Goal: Task Accomplishment & Management: Complete application form

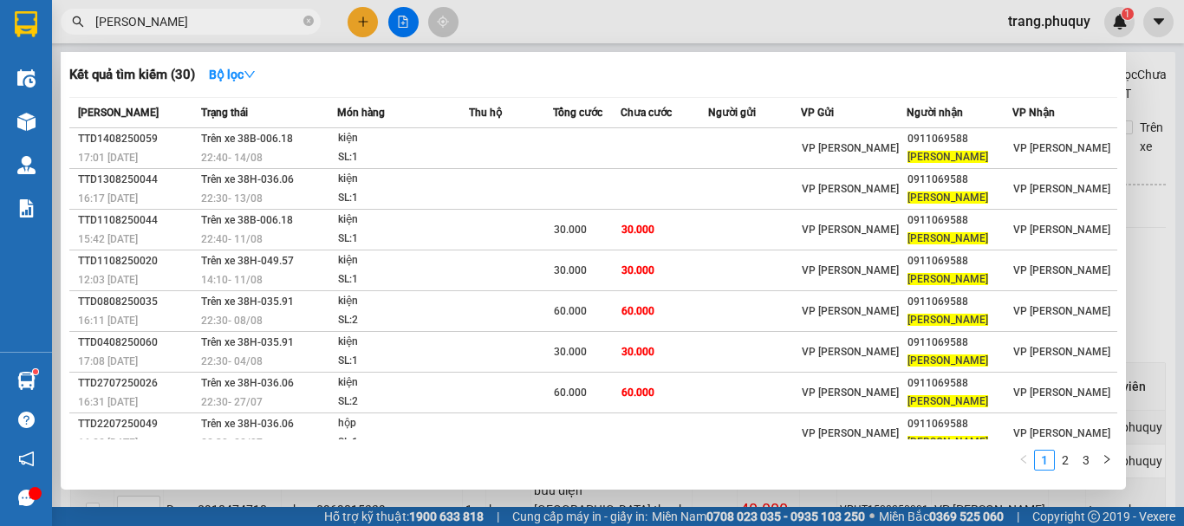
click at [308, 24] on icon "close-circle" at bounding box center [308, 21] width 10 height 10
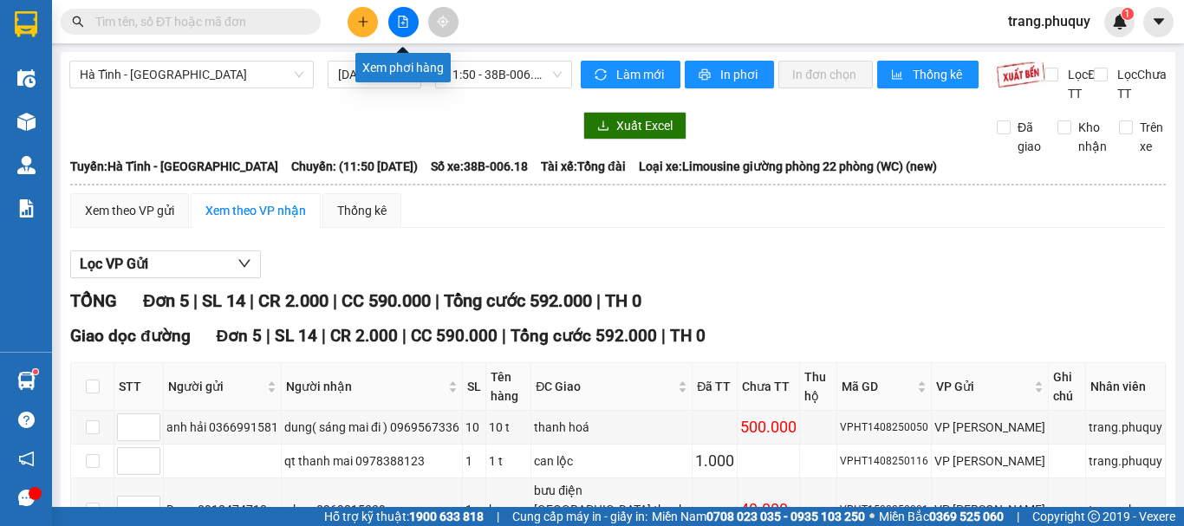
click at [409, 22] on button at bounding box center [403, 22] width 30 height 30
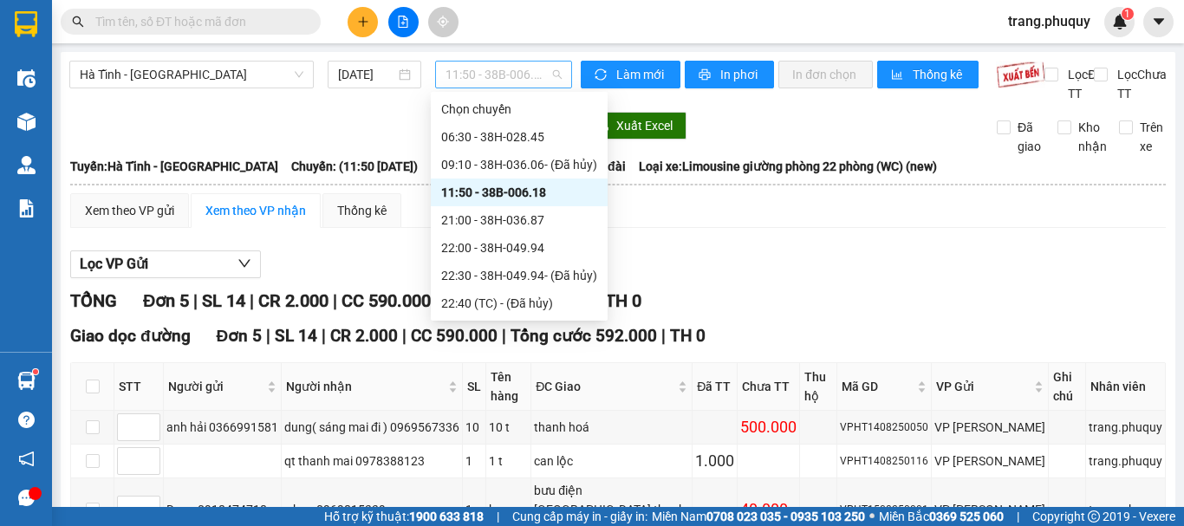
click at [534, 82] on span "11:50 - 38B-006.18" at bounding box center [503, 75] width 116 height 26
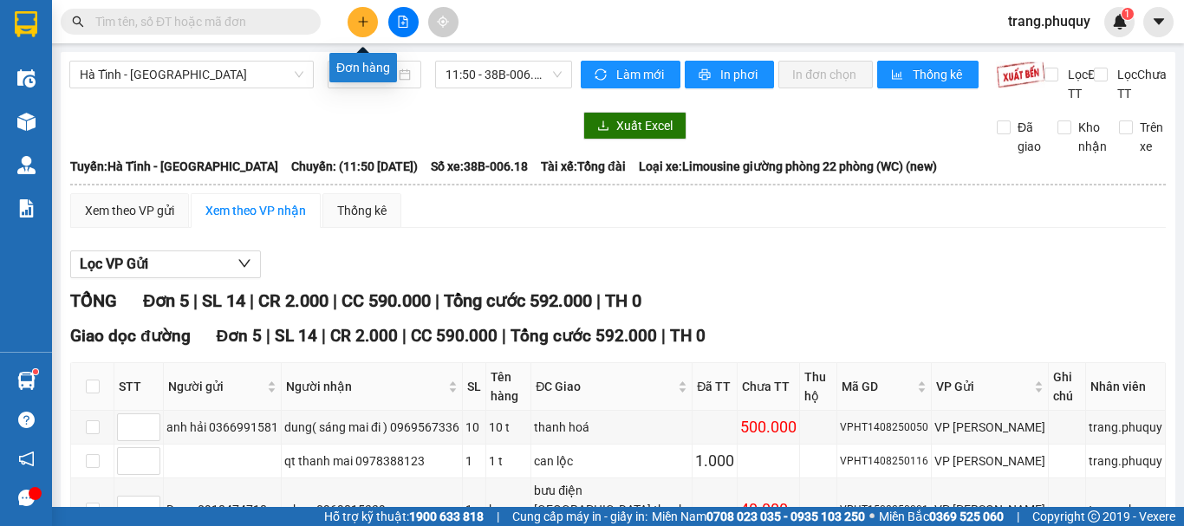
click at [365, 18] on icon "plus" at bounding box center [363, 22] width 12 height 12
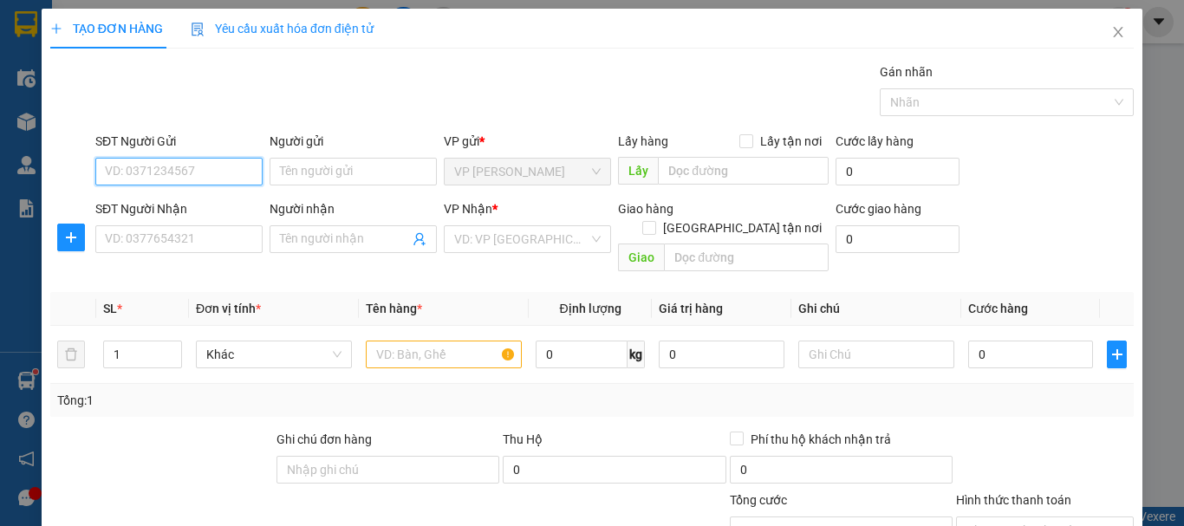
click at [227, 183] on input "SĐT Người Gửi" at bounding box center [178, 172] width 167 height 28
type input "0945761983"
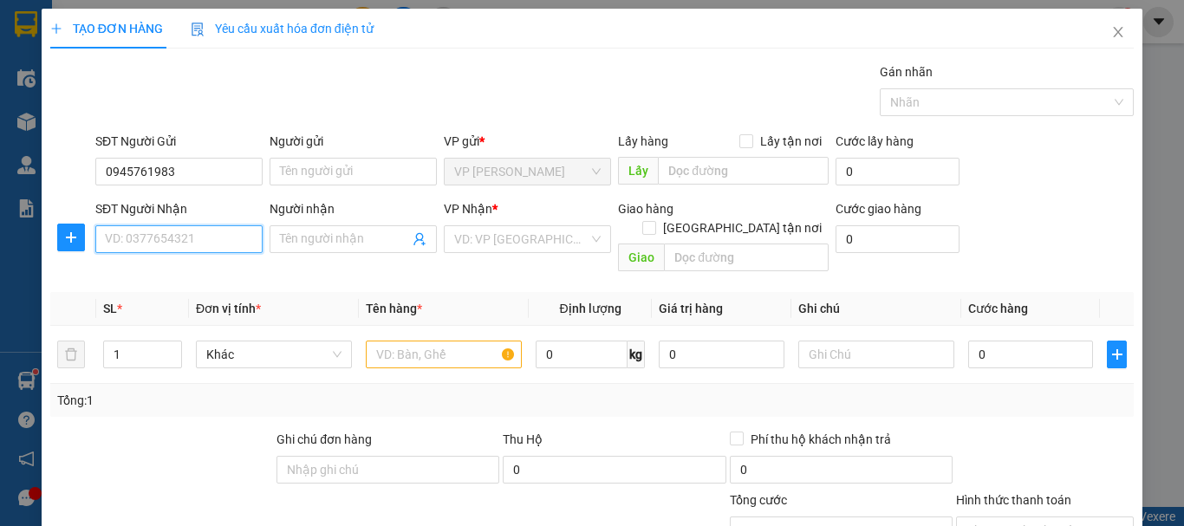
click at [214, 238] on input "SĐT Người Nhận" at bounding box center [178, 239] width 167 height 28
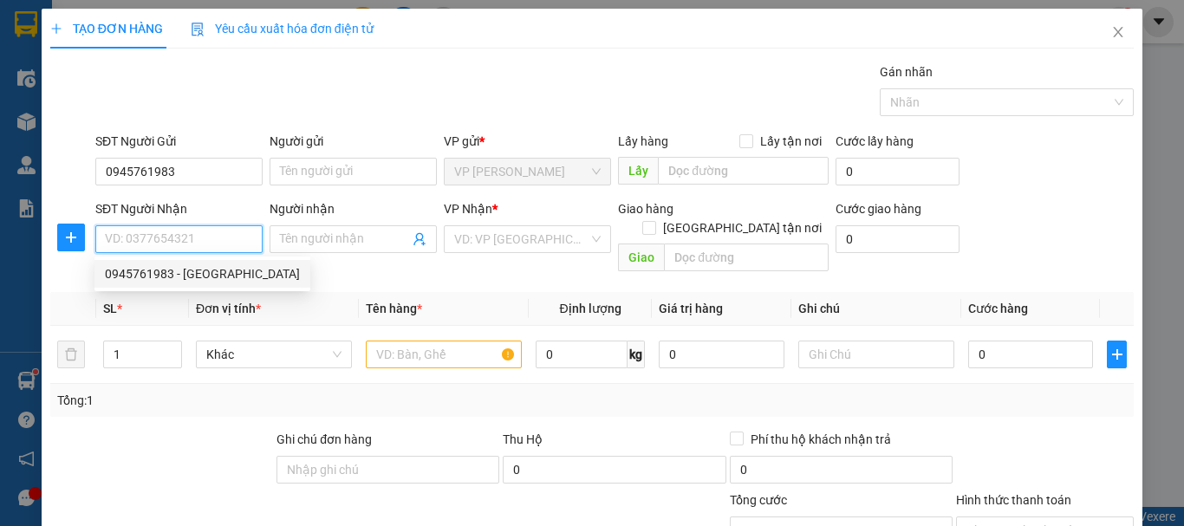
click at [217, 240] on input "SĐT Người Nhận" at bounding box center [178, 239] width 167 height 28
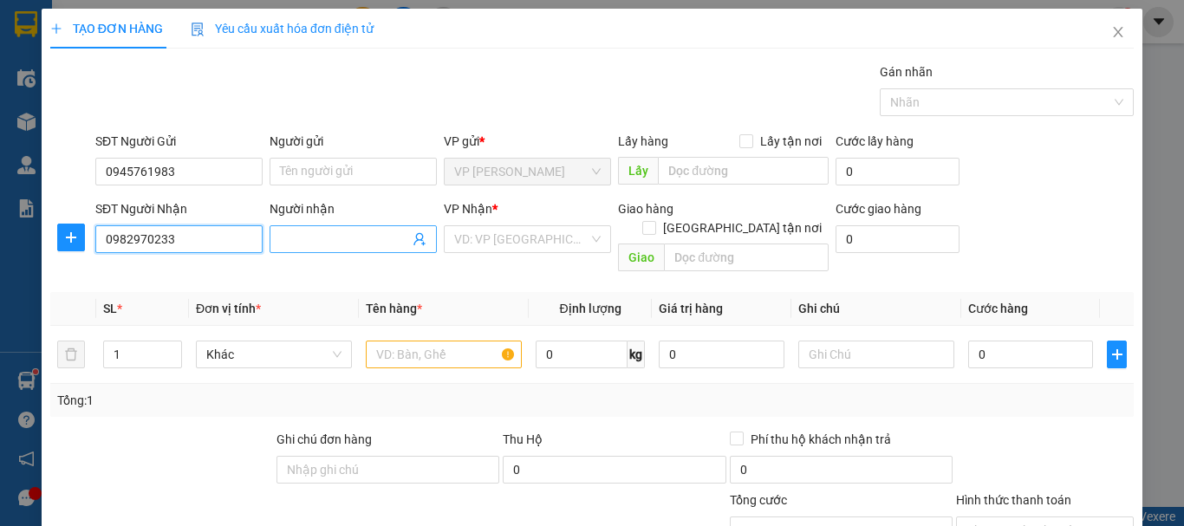
type input "0982970233"
click at [311, 237] on input "Người nhận" at bounding box center [344, 239] width 129 height 19
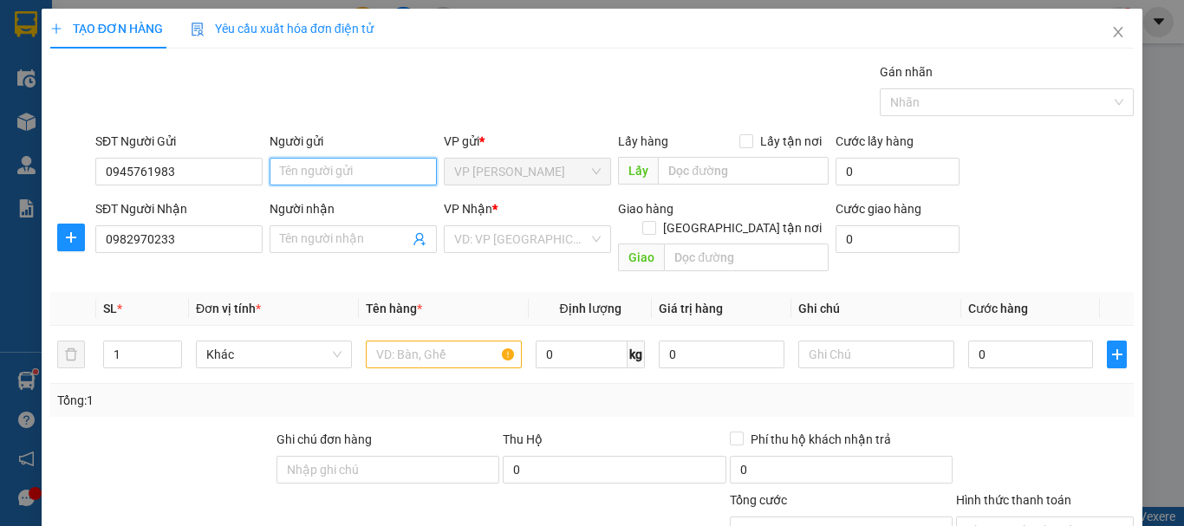
click at [376, 175] on input "Người gửi" at bounding box center [352, 172] width 167 height 28
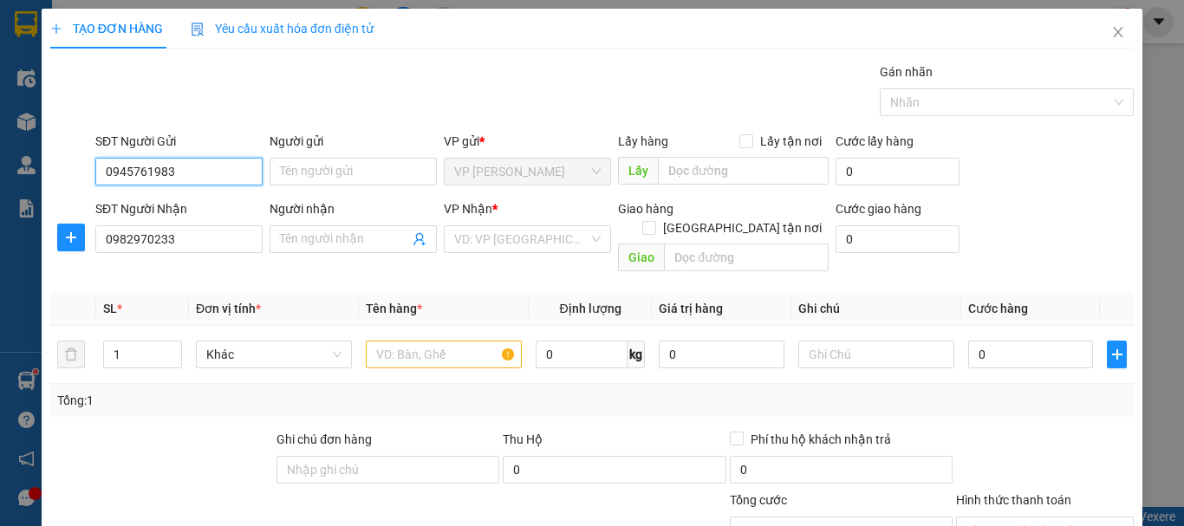
click at [196, 164] on input "0945761983" at bounding box center [178, 172] width 167 height 28
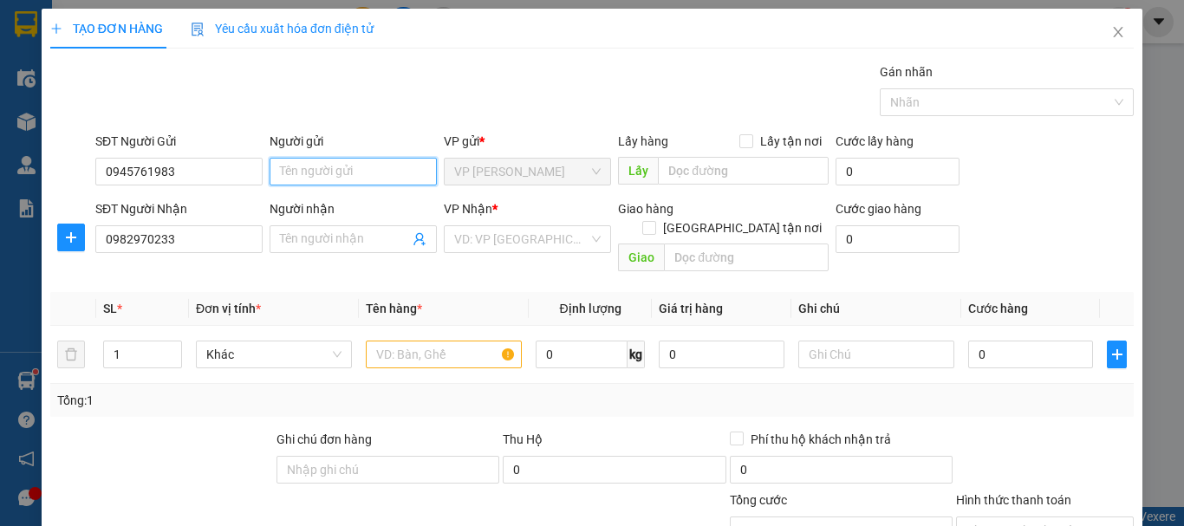
click at [330, 176] on input "Người gửi" at bounding box center [352, 172] width 167 height 28
click at [303, 167] on input "Người gửi" at bounding box center [352, 172] width 167 height 28
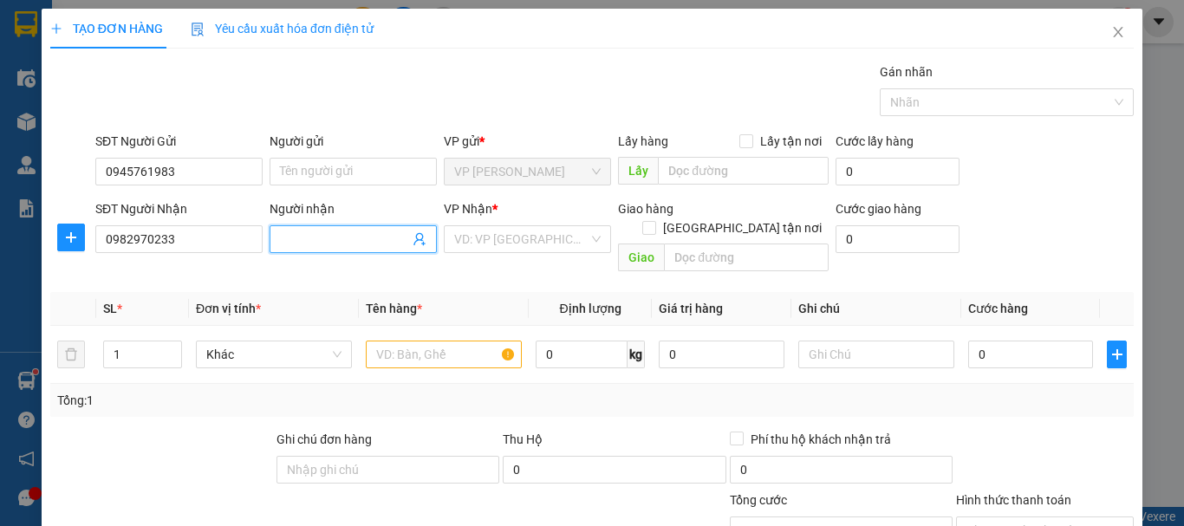
click at [346, 247] on input "Người nhận" at bounding box center [344, 239] width 129 height 19
type input "cty Mega"
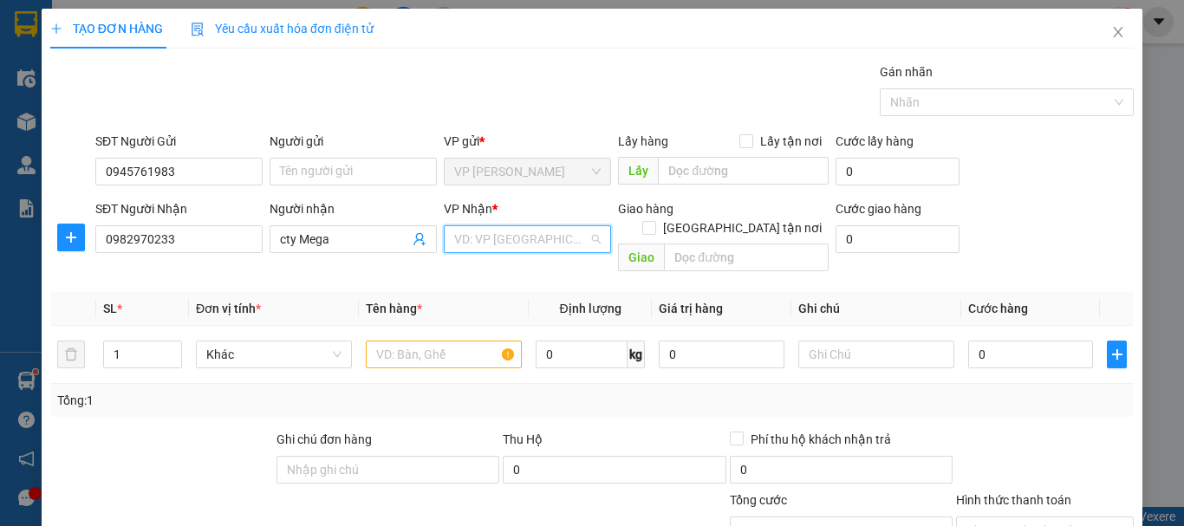
click at [546, 230] on input "search" at bounding box center [521, 239] width 134 height 26
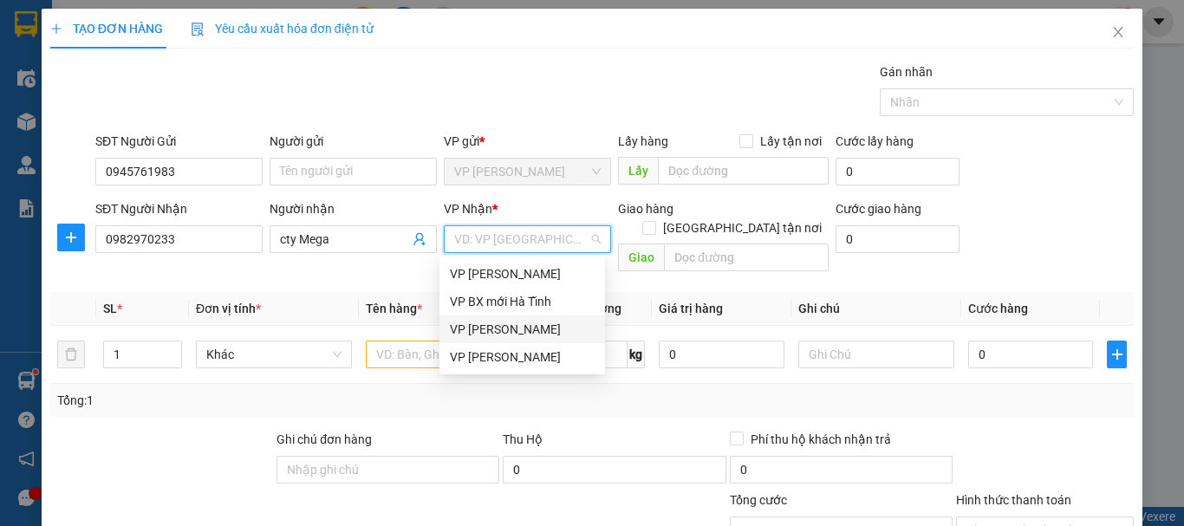
click at [533, 330] on div "VP [PERSON_NAME]" at bounding box center [522, 329] width 145 height 19
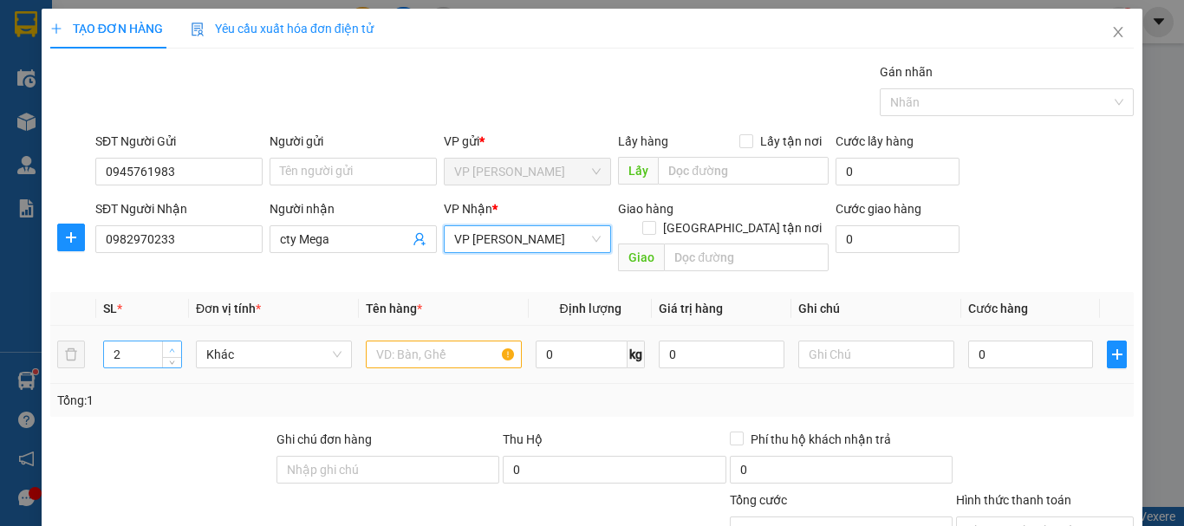
click at [169, 347] on icon "up" at bounding box center [172, 350] width 6 height 6
type input "3"
click at [169, 347] on icon "up" at bounding box center [172, 350] width 6 height 6
click at [452, 341] on input "text" at bounding box center [444, 355] width 156 height 28
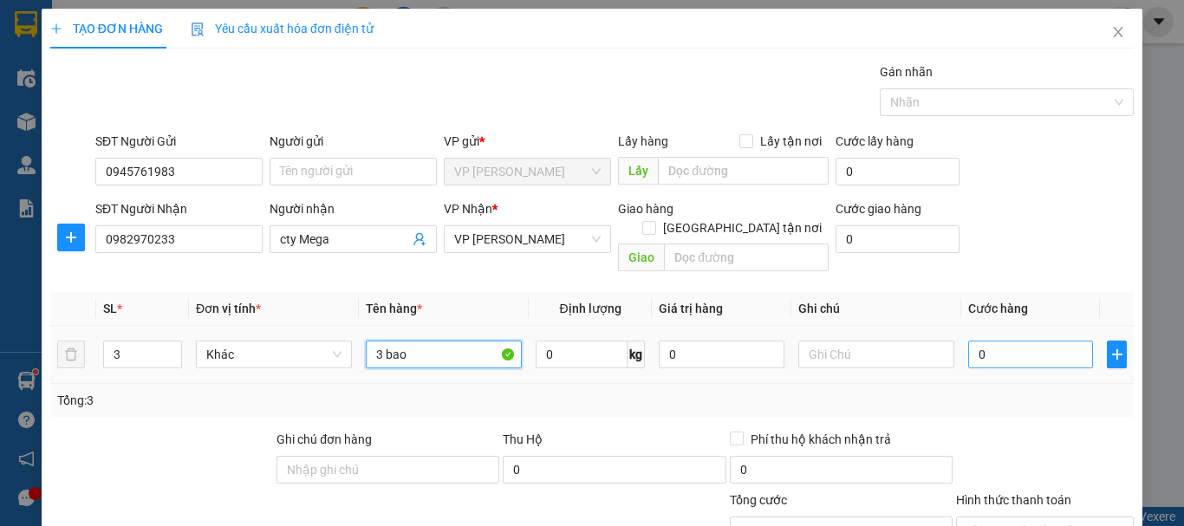
type input "3 bao"
click at [1042, 344] on input "0" at bounding box center [1030, 355] width 125 height 28
type input "1"
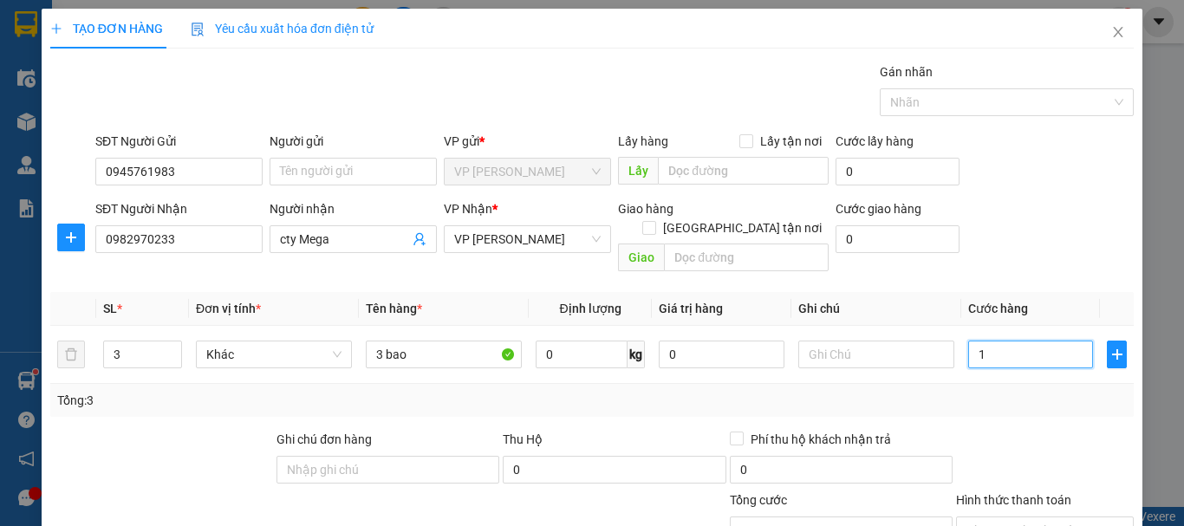
type input "15"
type input "150"
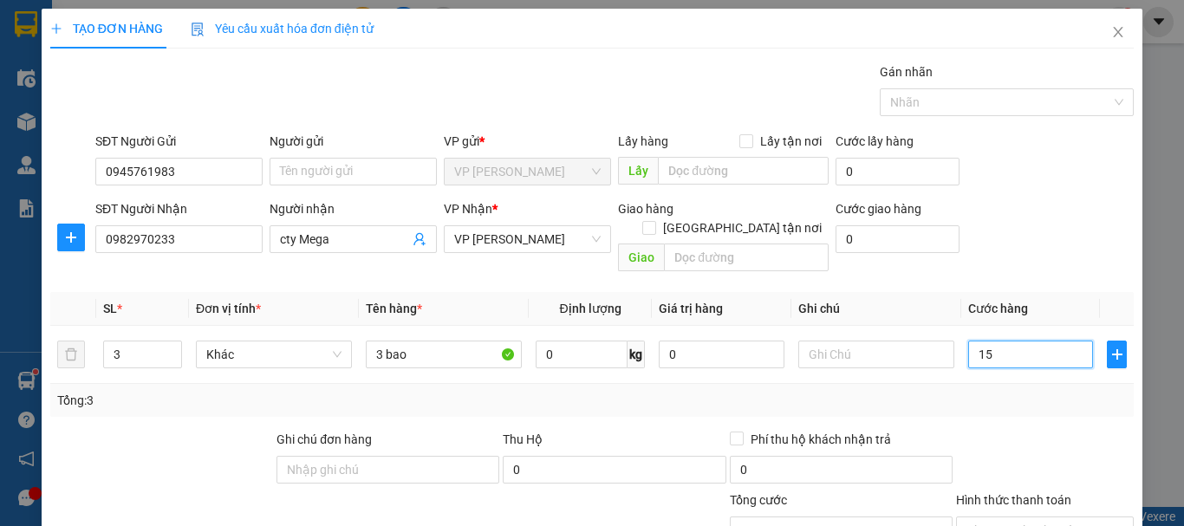
type input "150"
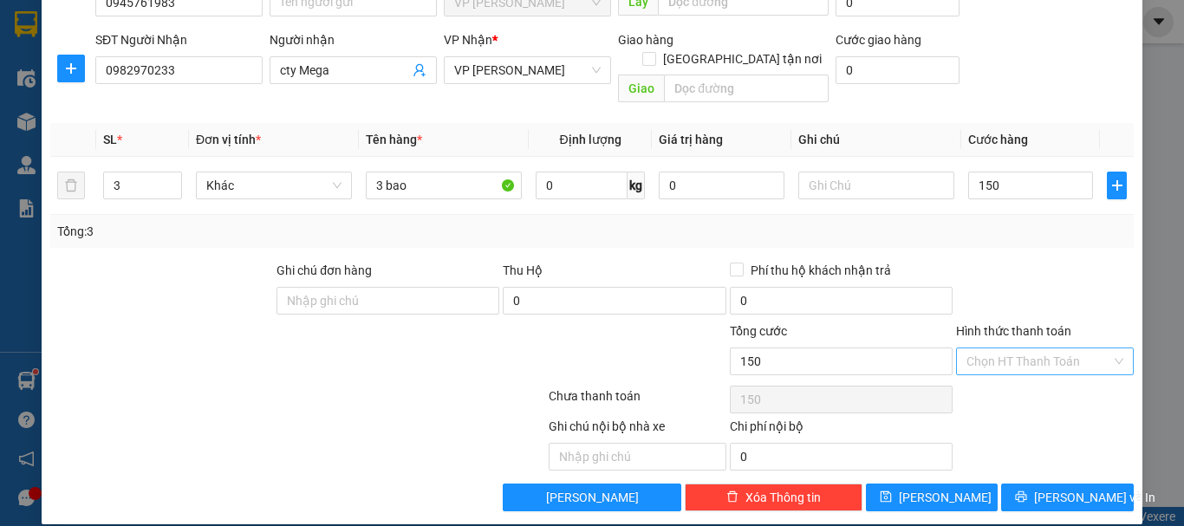
type input "150.000"
click at [1035, 348] on input "Hình thức thanh toán" at bounding box center [1038, 361] width 145 height 26
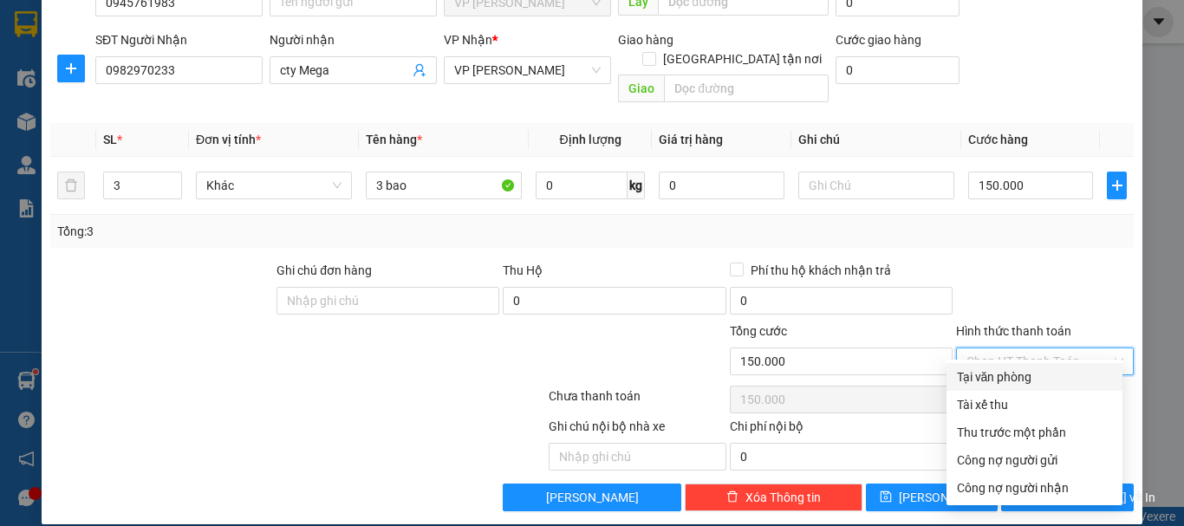
click at [1000, 382] on div "Tại văn phòng" at bounding box center [1034, 376] width 155 height 19
type input "0"
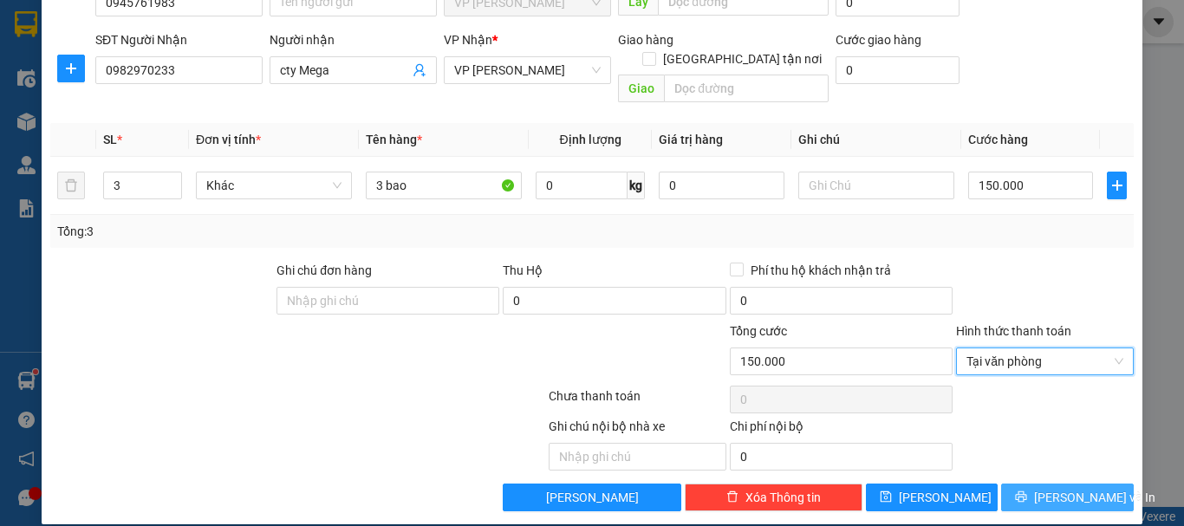
click at [1035, 483] on button "[PERSON_NAME] và In" at bounding box center [1067, 497] width 133 height 28
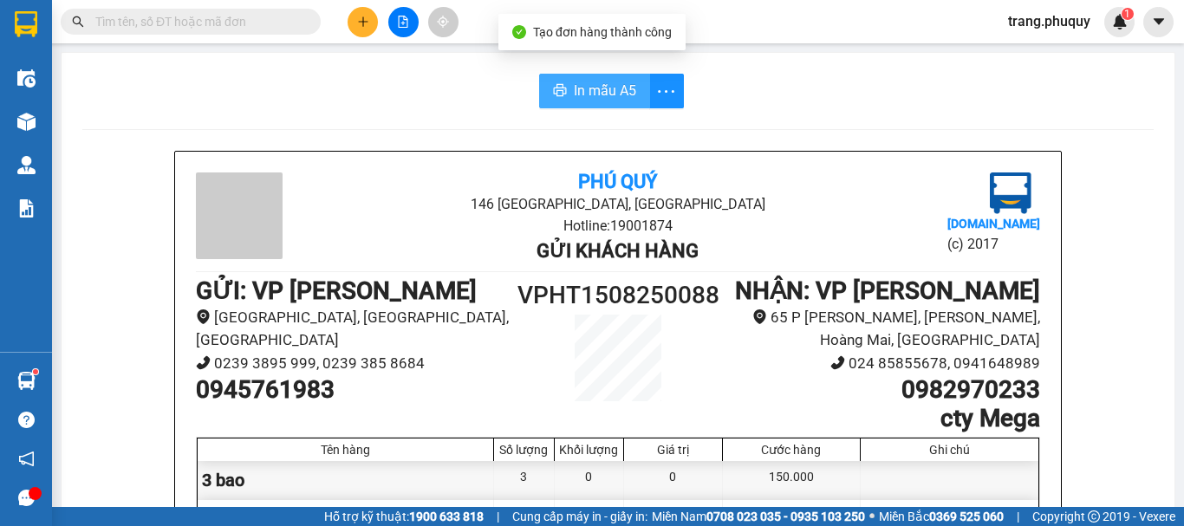
click at [606, 100] on span "In mẫu A5" at bounding box center [605, 91] width 62 height 22
